Goal: Transaction & Acquisition: Purchase product/service

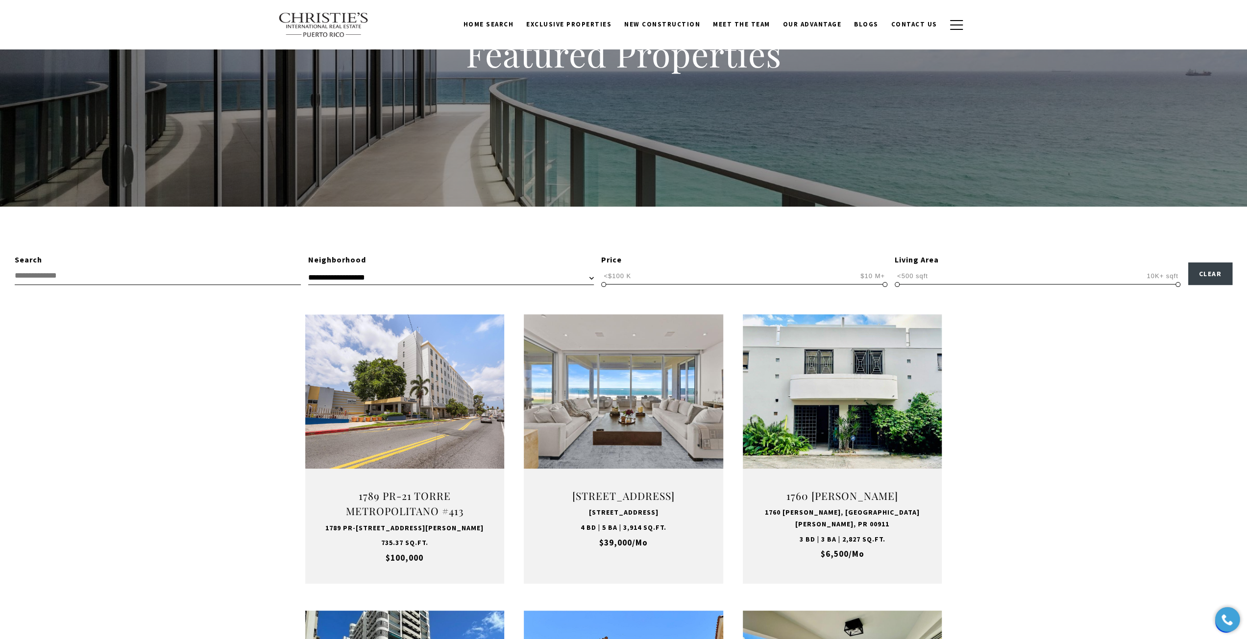
scroll to position [147, 0]
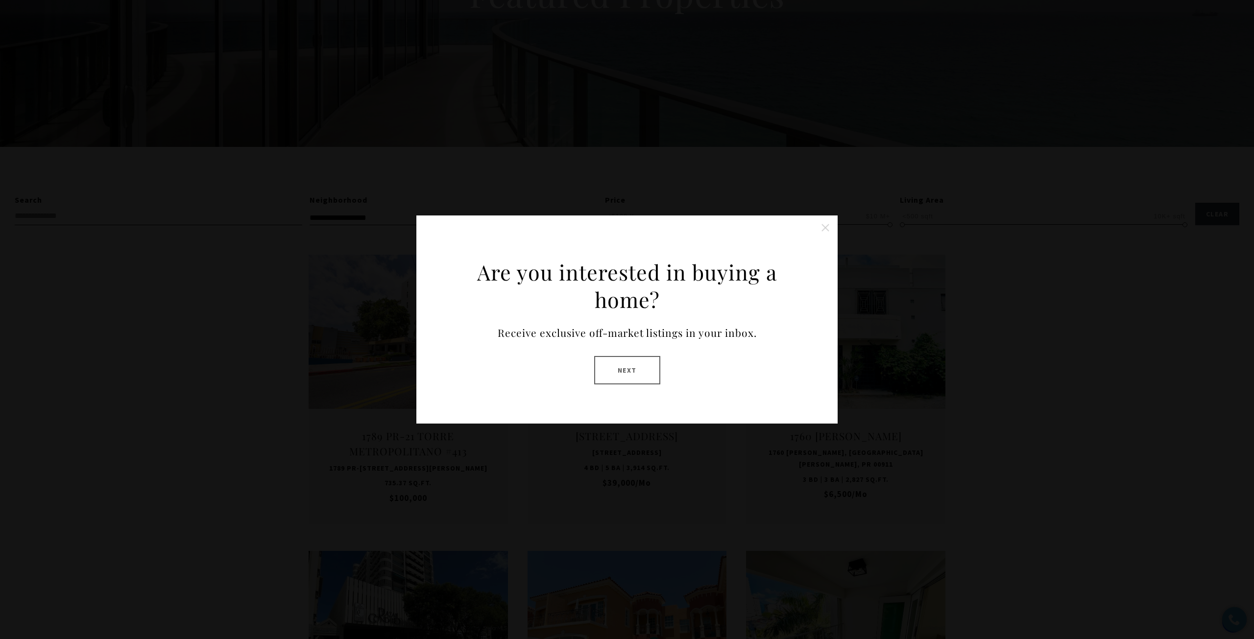
click at [826, 228] on button "Close this option" at bounding box center [826, 228] width 20 height 20
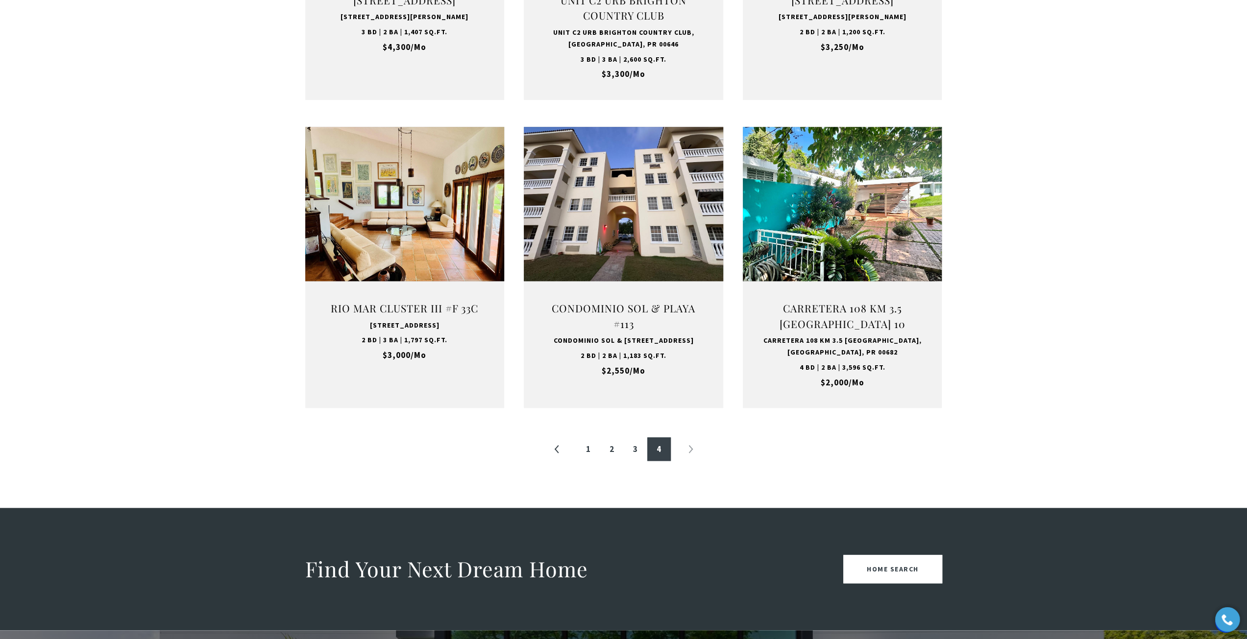
scroll to position [882, 0]
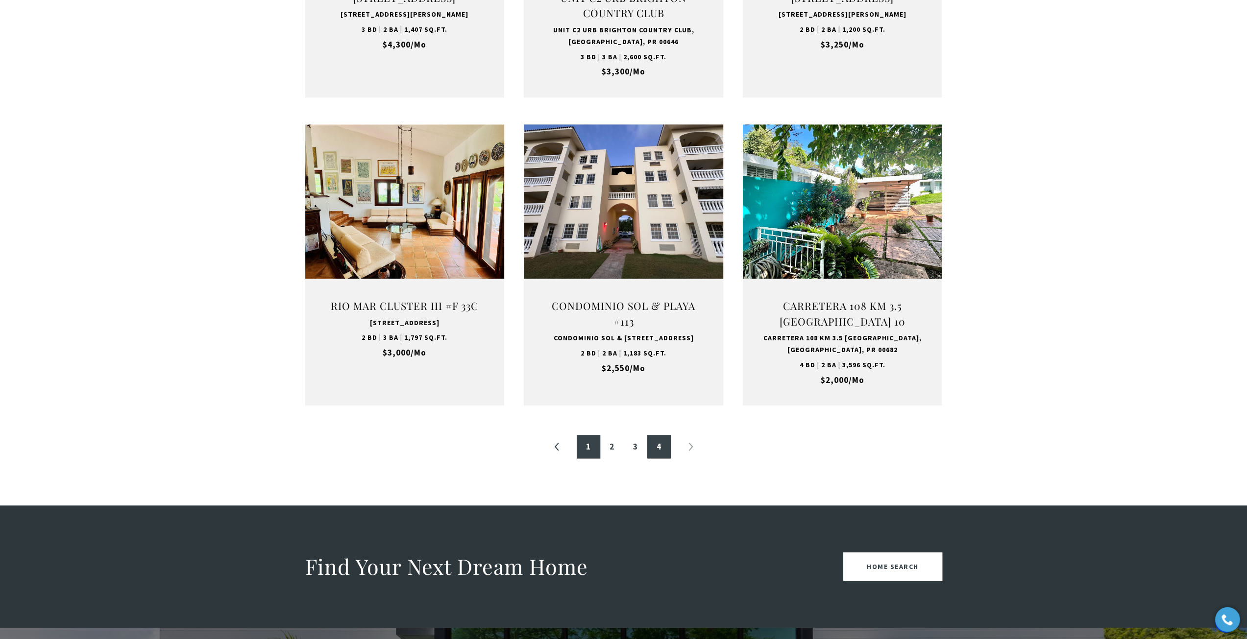
click at [588, 455] on link "1" at bounding box center [589, 447] width 24 height 24
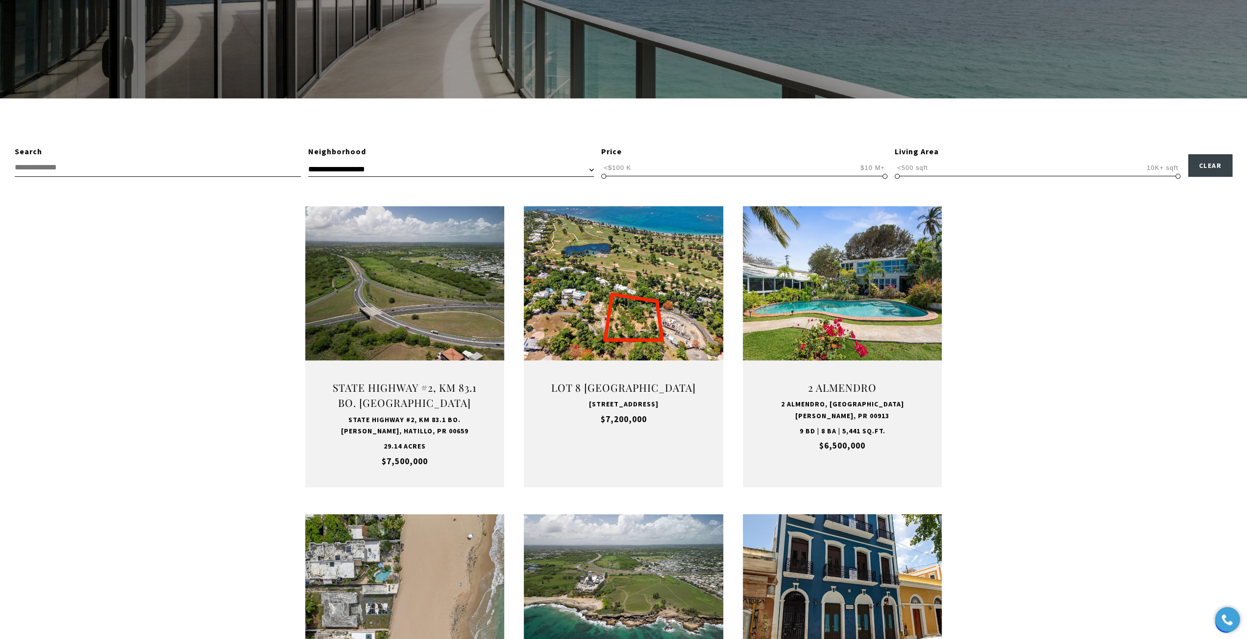
scroll to position [196, 0]
drag, startPoint x: 882, startPoint y: 172, endPoint x: 772, endPoint y: 170, distance: 109.7
click at [772, 170] on span "<$100 K $10 M+ <$100 K $10 M+ <$100 K — $10 M+" at bounding box center [744, 167] width 286 height 19
click at [744, 174] on span "<$100 K $10 M+ <$100 K $10 M+ <$100 K — $10 M+" at bounding box center [744, 167] width 286 height 19
click at [612, 168] on span "<$100 K" at bounding box center [617, 167] width 32 height 9
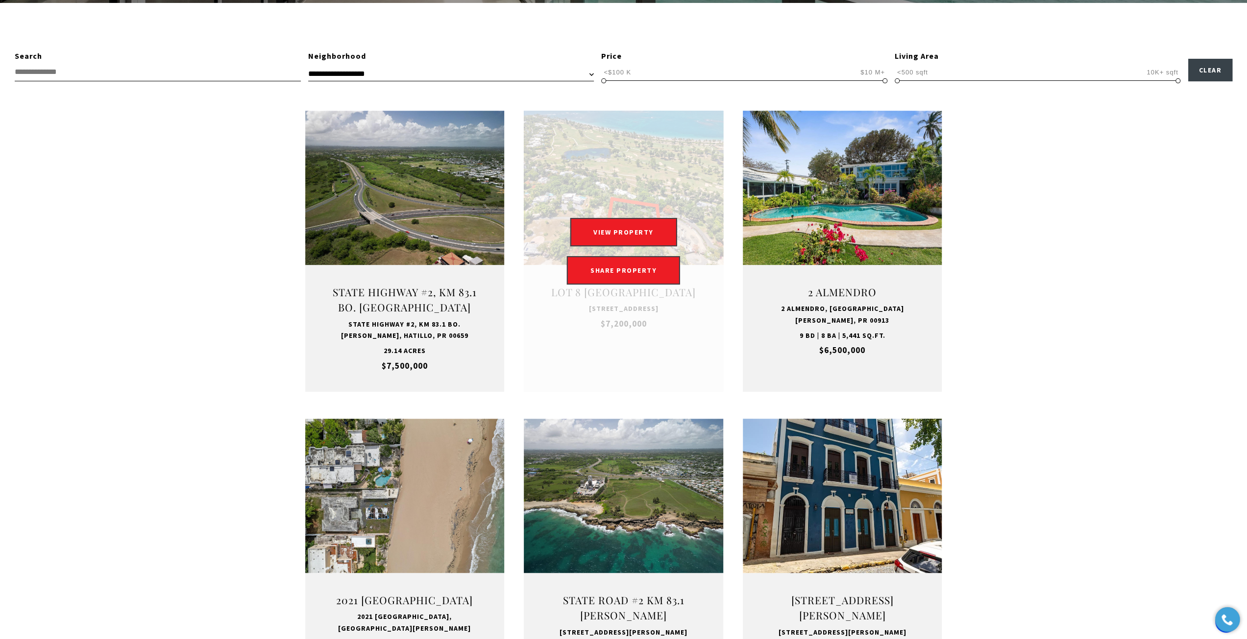
scroll to position [294, 0]
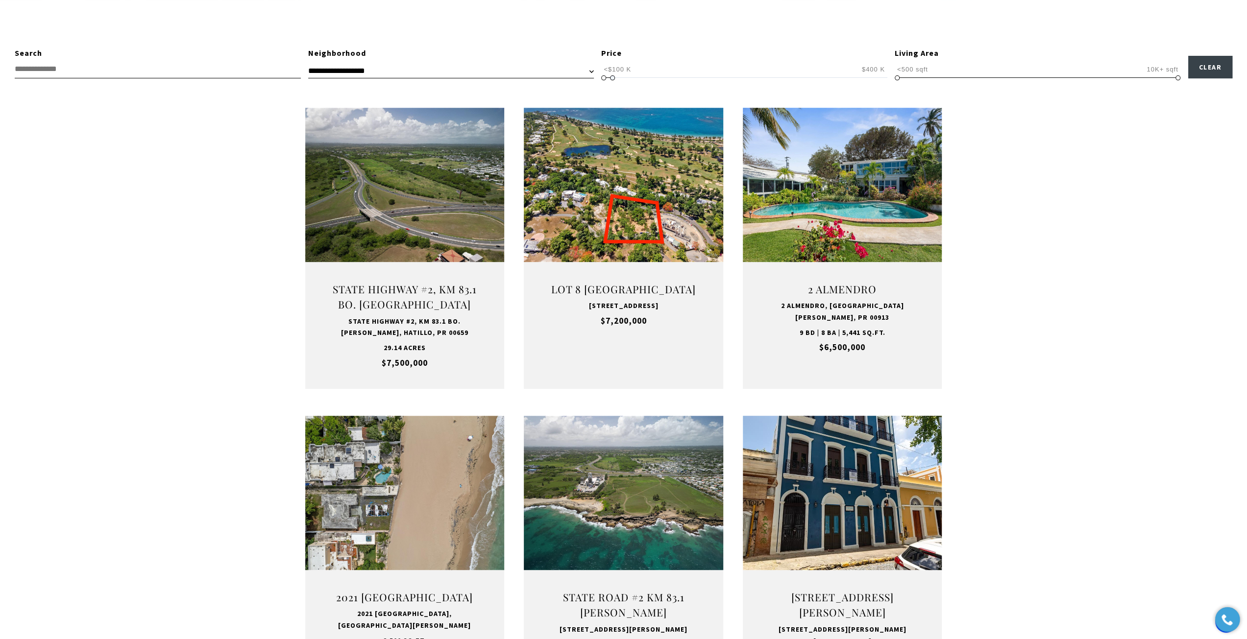
type input "**********"
drag, startPoint x: 882, startPoint y: 75, endPoint x: 614, endPoint y: 69, distance: 268.5
click at [614, 69] on span "<$100 K $10 M+ <$100 K $500 K <$100 K — $500 K" at bounding box center [744, 69] width 286 height 19
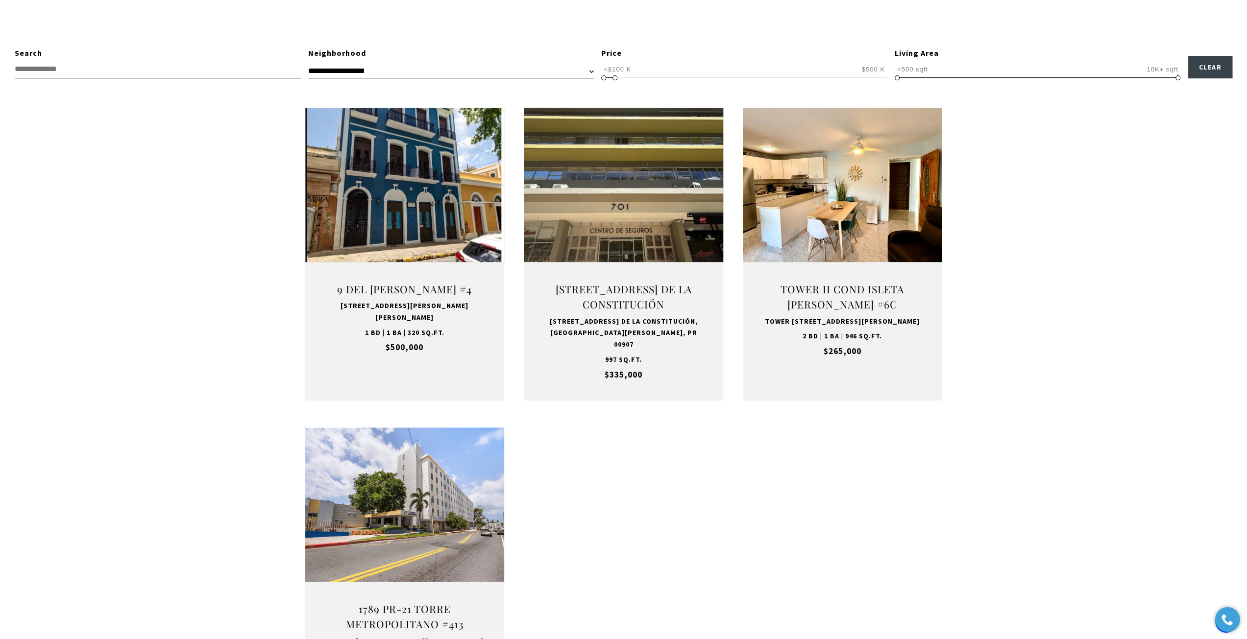
drag, startPoint x: 1050, startPoint y: 309, endPoint x: 1069, endPoint y: 312, distance: 18.8
click at [1057, 312] on div "**********" at bounding box center [623, 372] width 1247 height 650
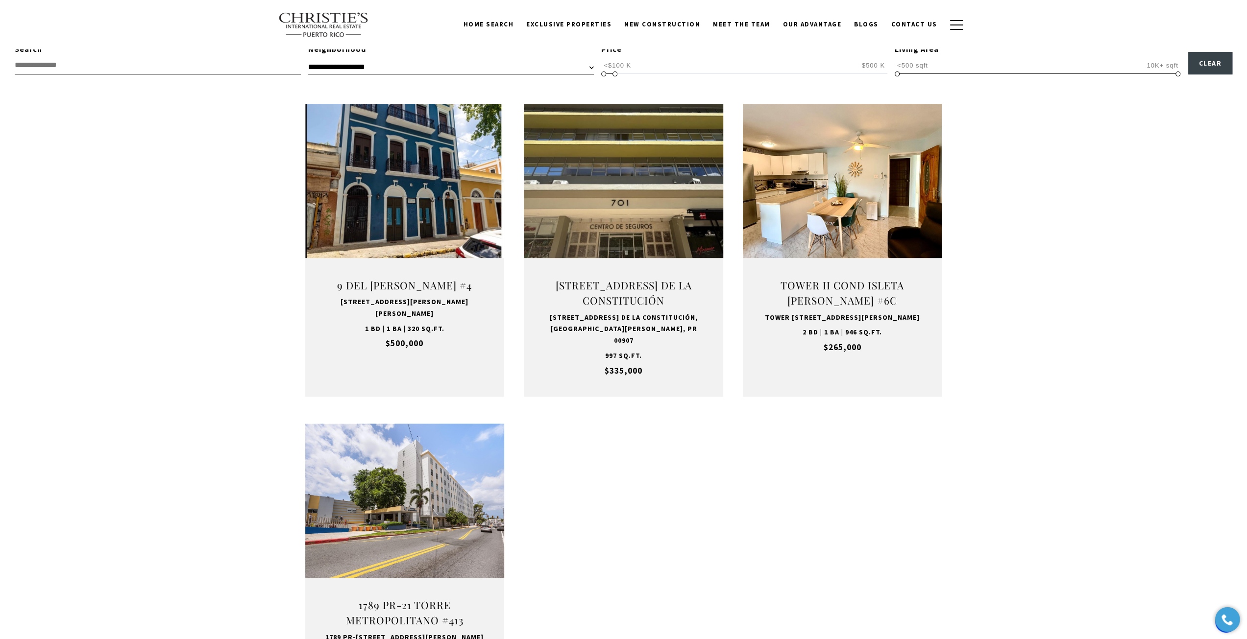
scroll to position [294, 0]
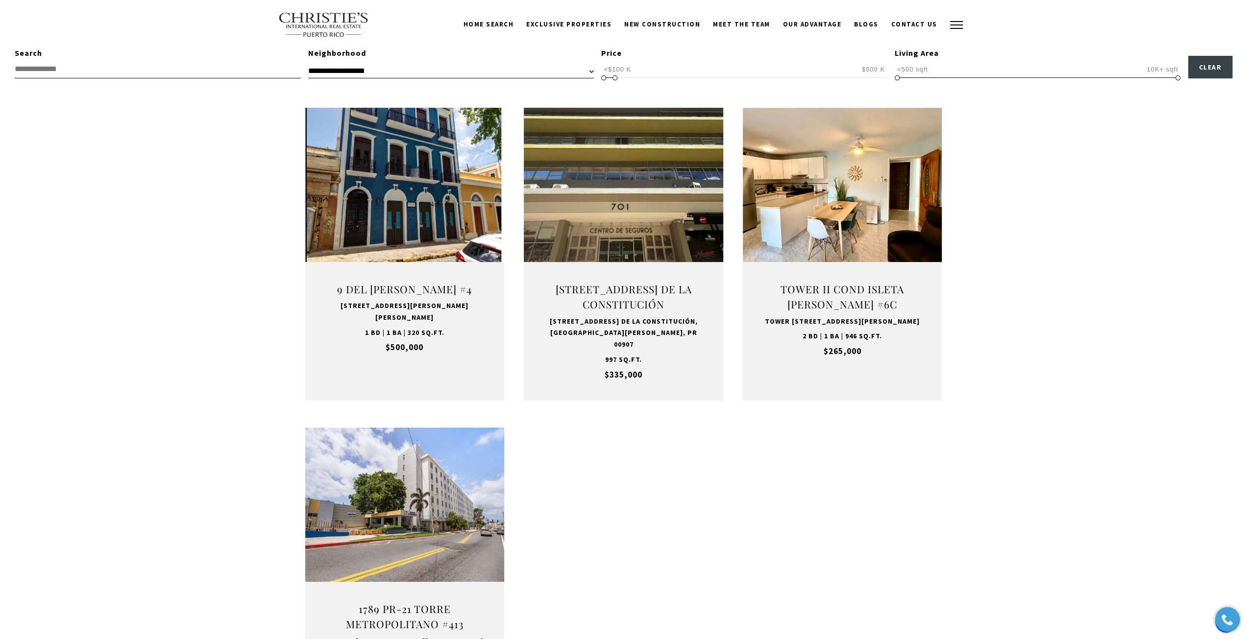
click at [959, 24] on span "button" at bounding box center [956, 24] width 13 height 1
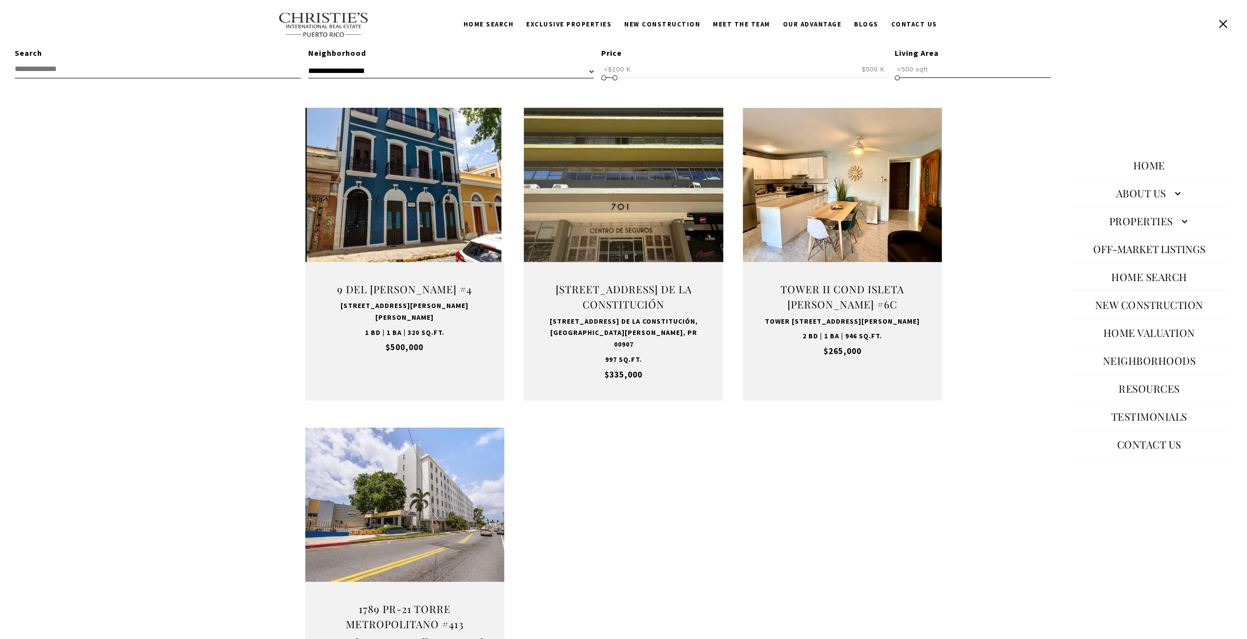
click at [1144, 65] on div "Home Our Story Our Advantage Specialists About Us Featured Properties Past Tran…" at bounding box center [1149, 305] width 196 height 571
